Goal: Communication & Community: Answer question/provide support

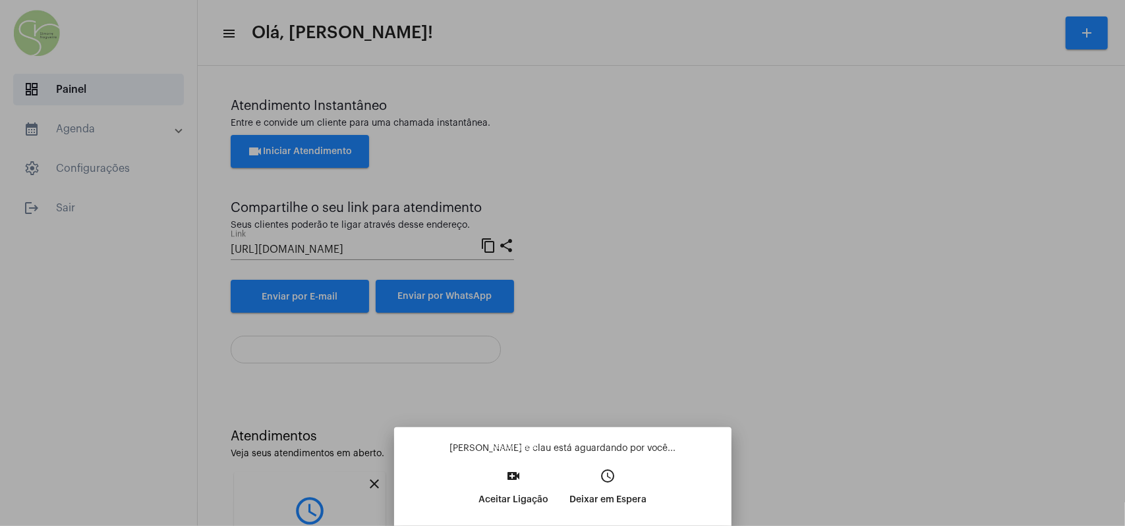
click at [524, 463] on button "video_call Aceitar Ligação" at bounding box center [513, 492] width 91 height 57
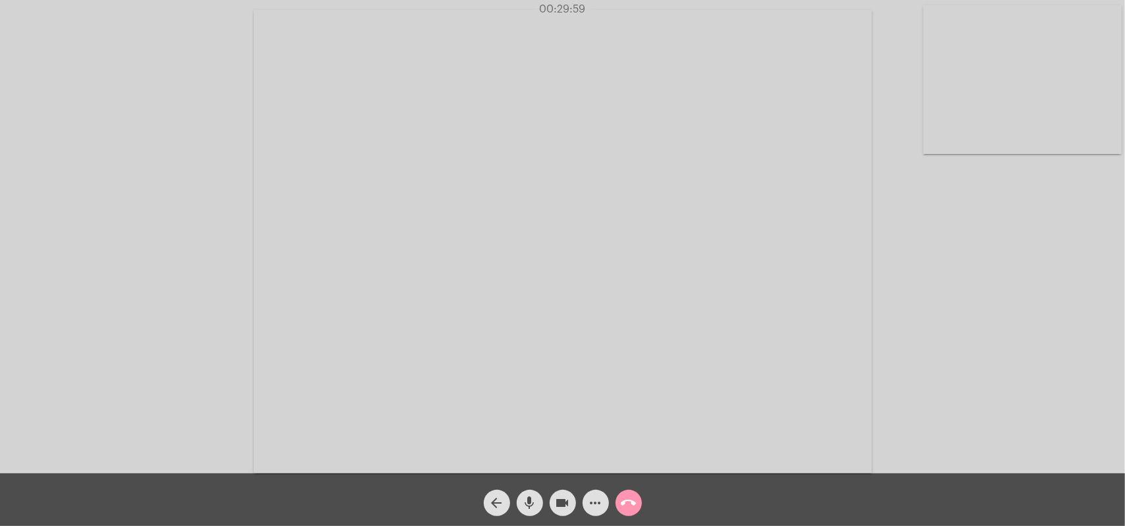
click at [625, 463] on mat-icon "call_end" at bounding box center [629, 503] width 16 height 16
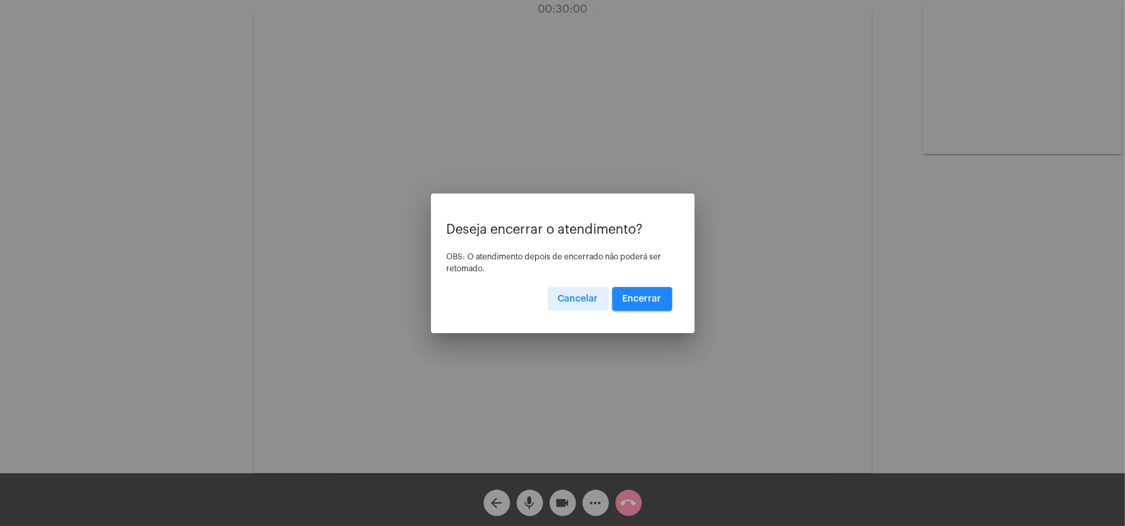
click at [627, 300] on span "Encerrar" at bounding box center [642, 299] width 39 height 9
